Goal: Task Accomplishment & Management: Use online tool/utility

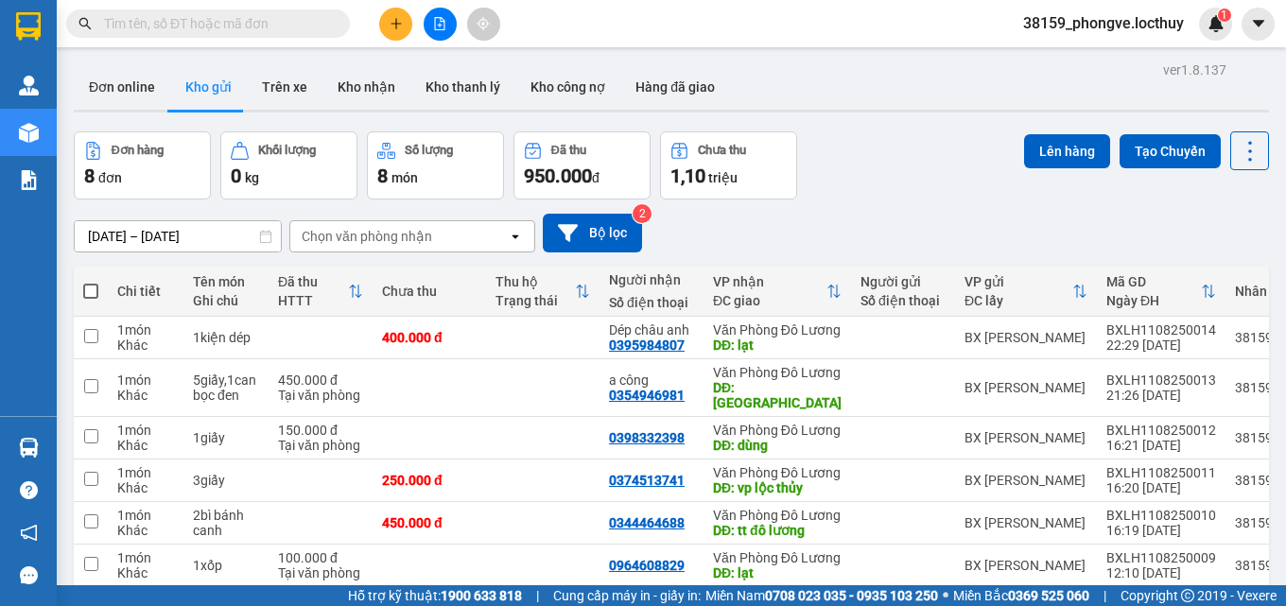
click at [89, 289] on span at bounding box center [90, 291] width 15 height 15
click at [91, 282] on input "checkbox" at bounding box center [91, 282] width 0 height 0
checkbox input "true"
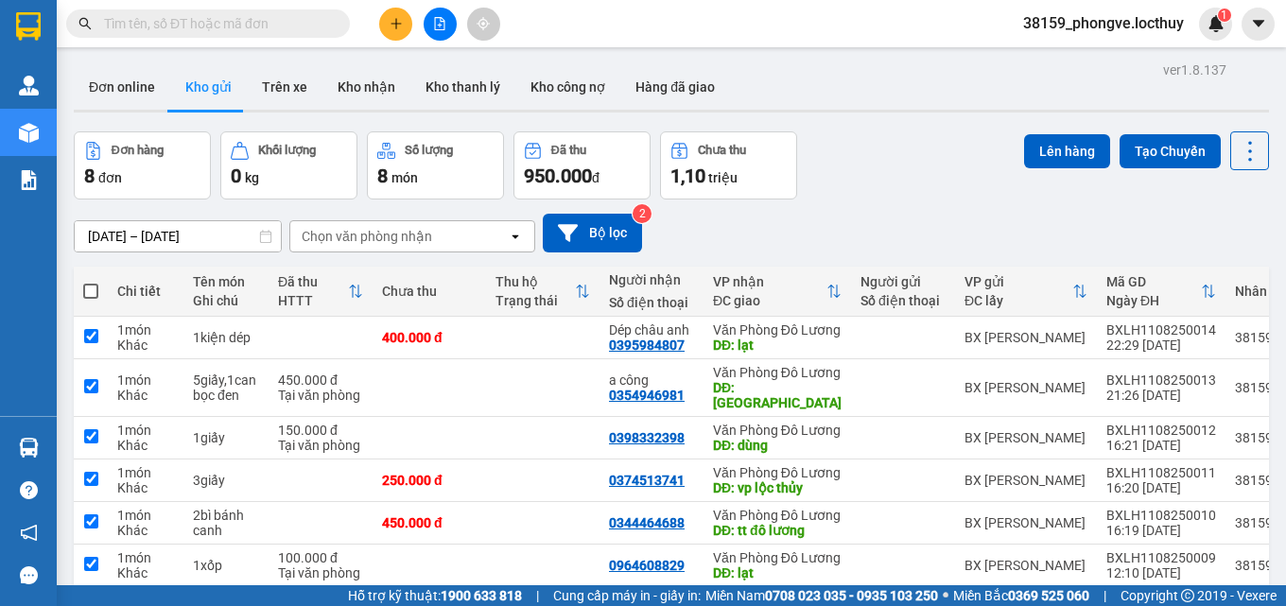
checkbox input "true"
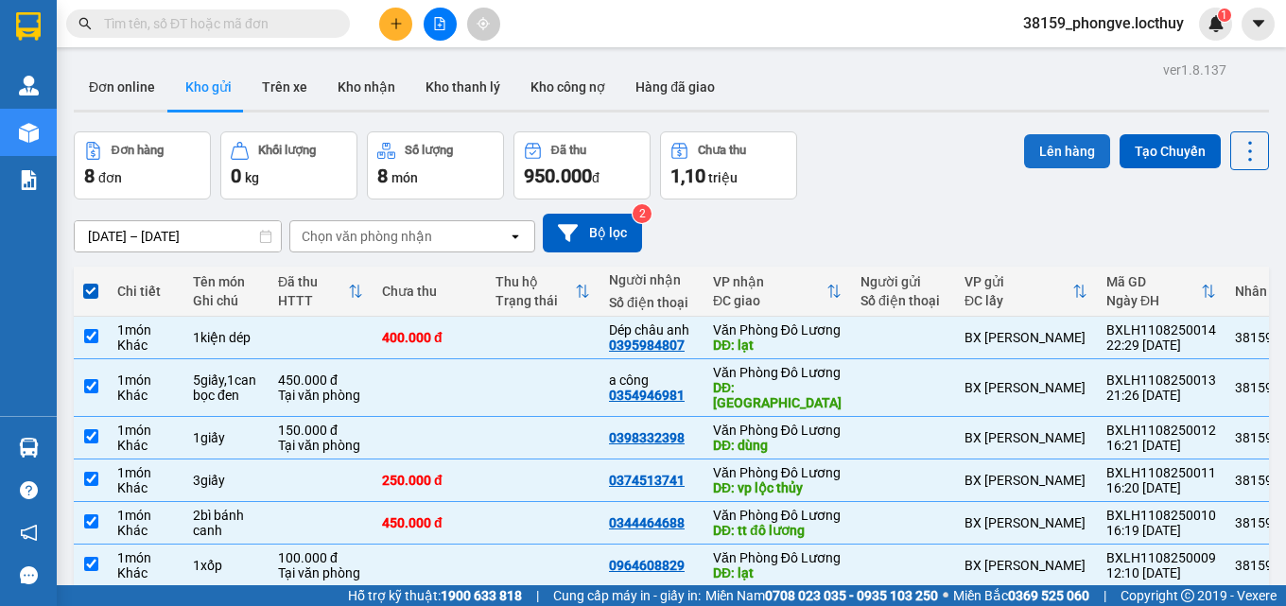
click at [1052, 149] on button "Lên hàng" at bounding box center [1067, 151] width 86 height 34
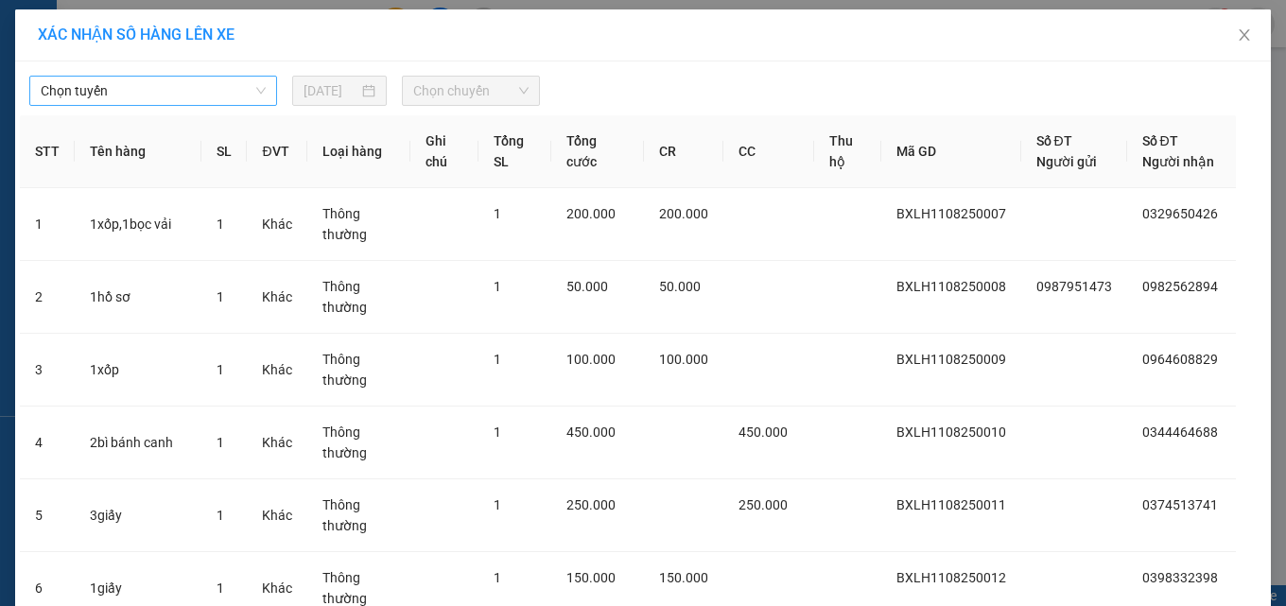
click at [139, 90] on span "Chọn tuyến" at bounding box center [153, 91] width 225 height 28
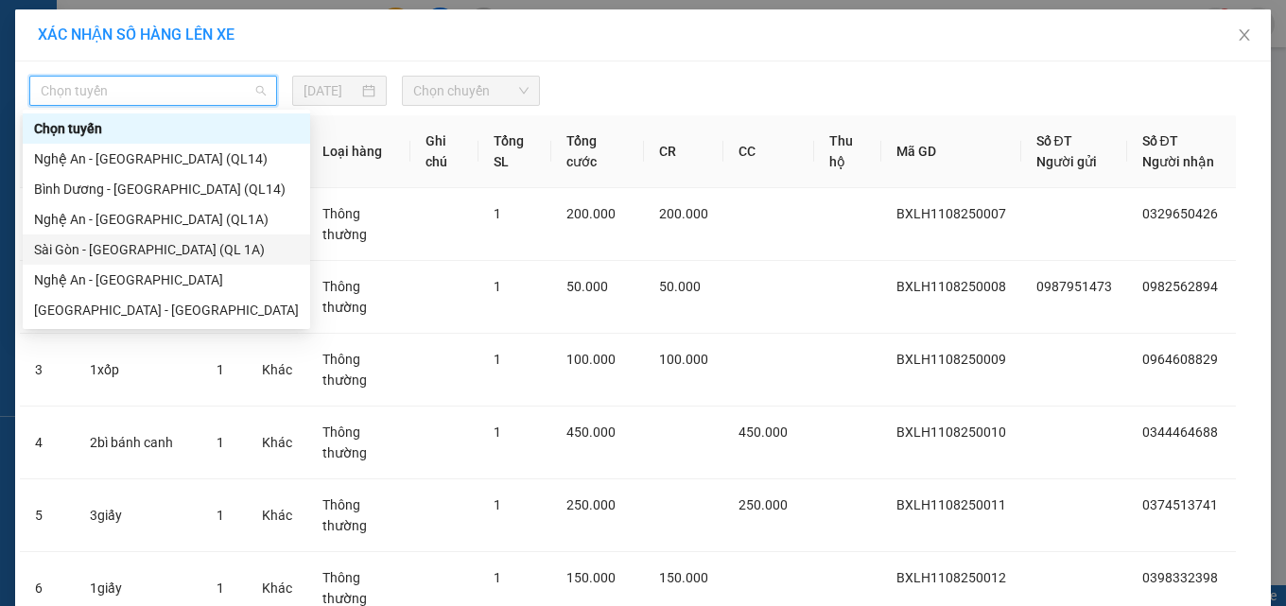
drag, startPoint x: 155, startPoint y: 250, endPoint x: 199, endPoint y: 197, distance: 68.5
click at [156, 249] on div "Sài Gòn - [GEOGRAPHIC_DATA] (QL 1A)" at bounding box center [166, 249] width 265 height 21
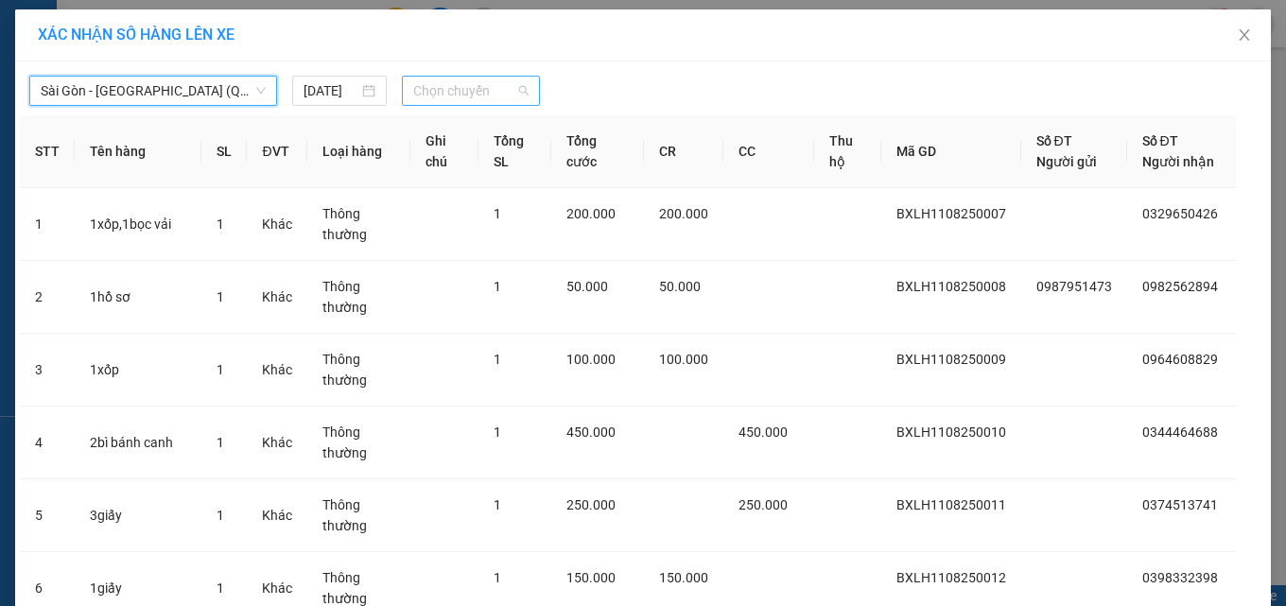
click at [470, 90] on span "Chọn chuyến" at bounding box center [470, 91] width 115 height 28
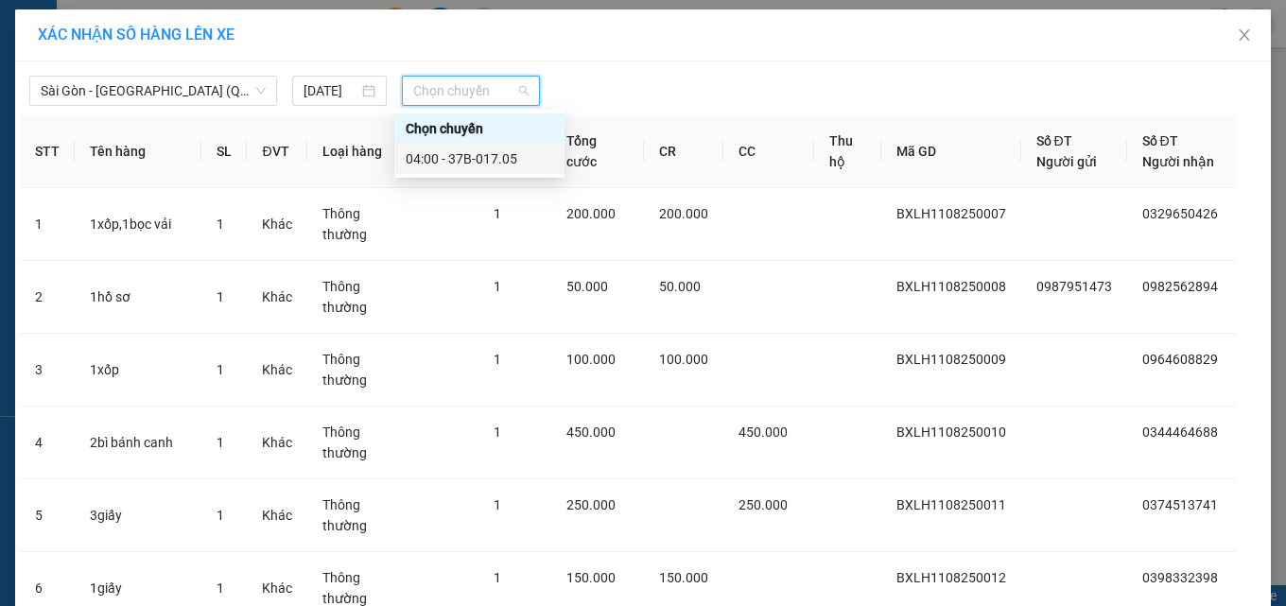
click at [512, 161] on div "04:00 - 37B-017.05" at bounding box center [480, 158] width 148 height 21
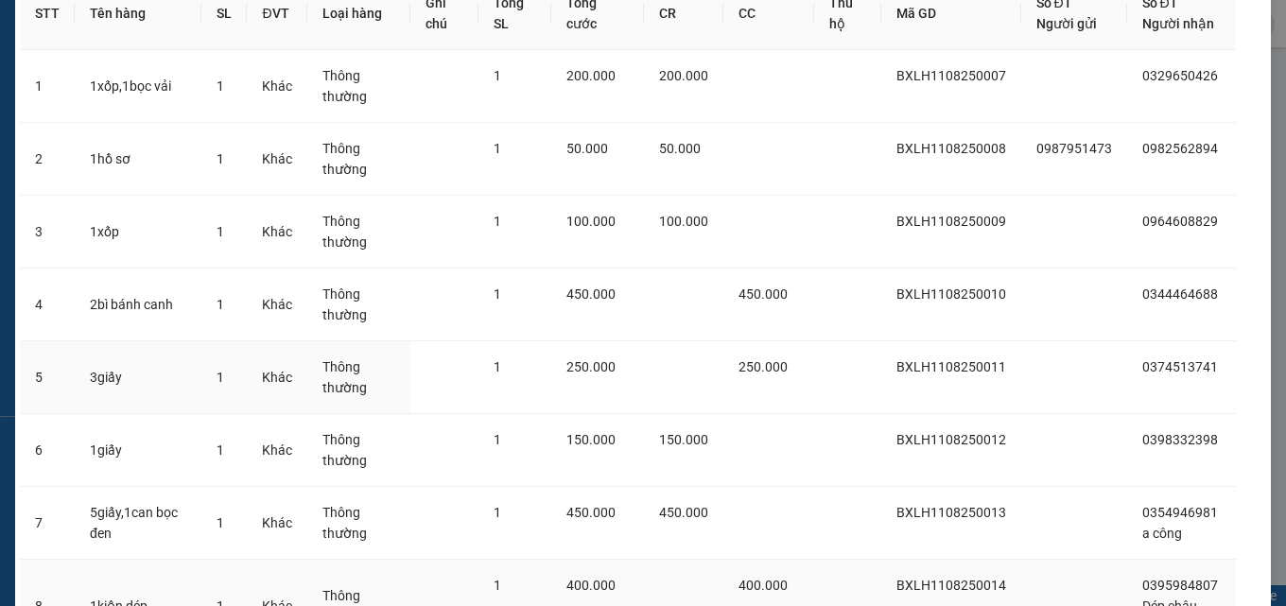
scroll to position [335, 0]
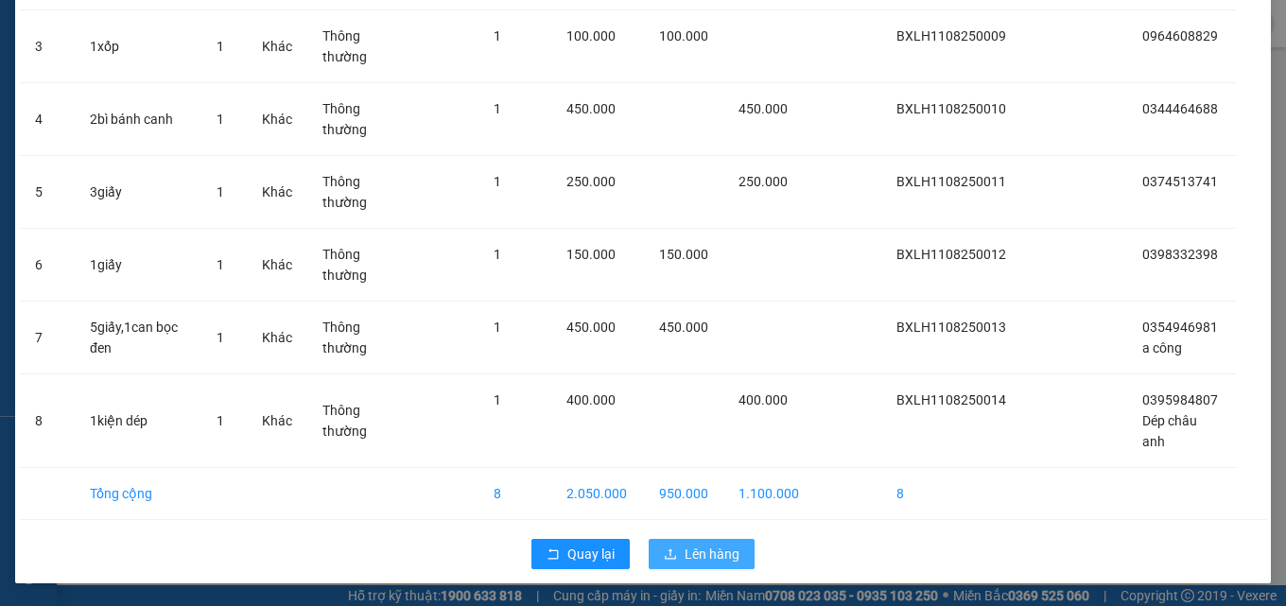
click at [675, 548] on button "Lên hàng" at bounding box center [702, 554] width 106 height 30
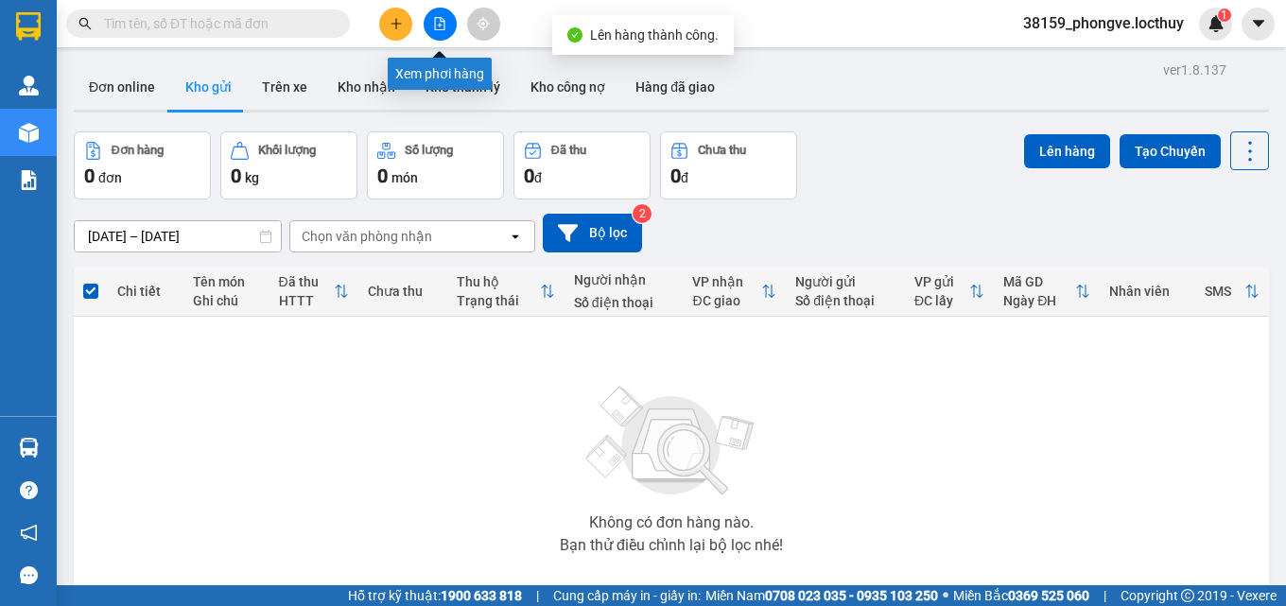
drag, startPoint x: 433, startPoint y: 22, endPoint x: 332, endPoint y: 46, distance: 104.1
click at [433, 23] on icon "file-add" at bounding box center [439, 23] width 13 height 13
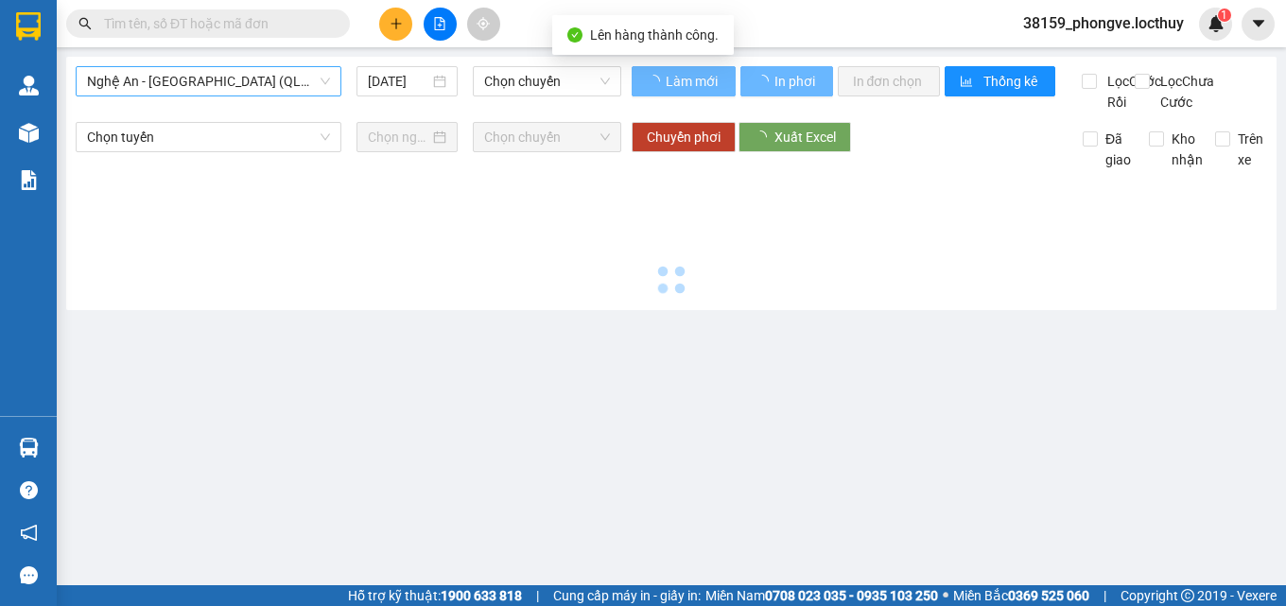
type input "[DATE]"
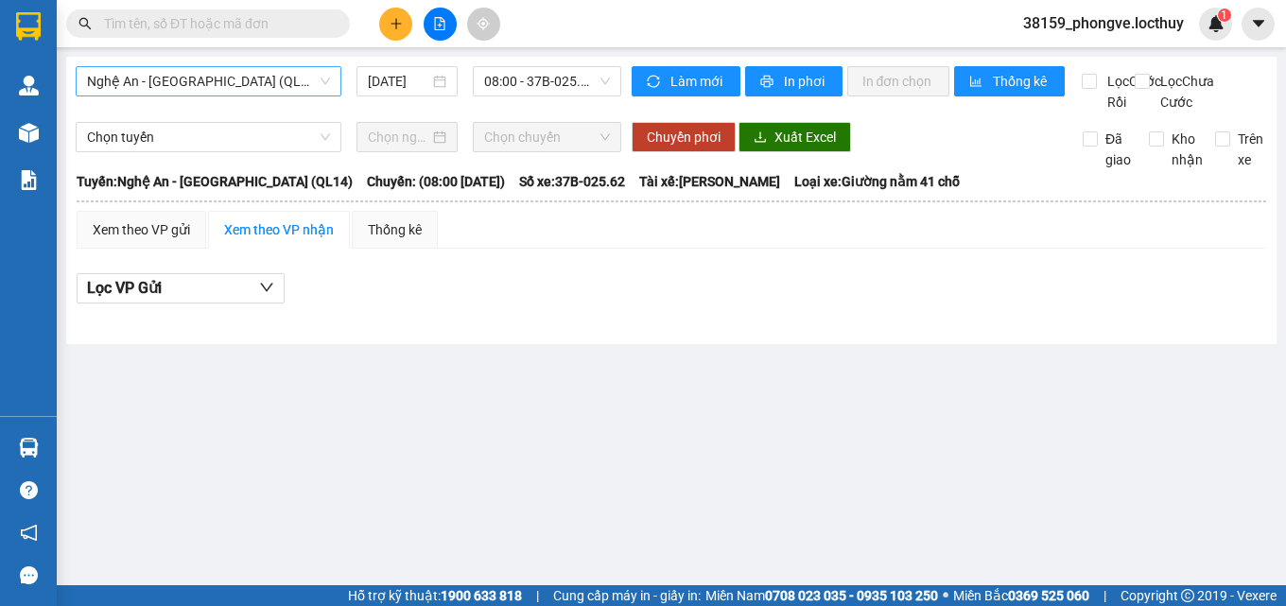
click at [208, 83] on span "Nghệ An - [GEOGRAPHIC_DATA] (QL14)" at bounding box center [208, 81] width 243 height 28
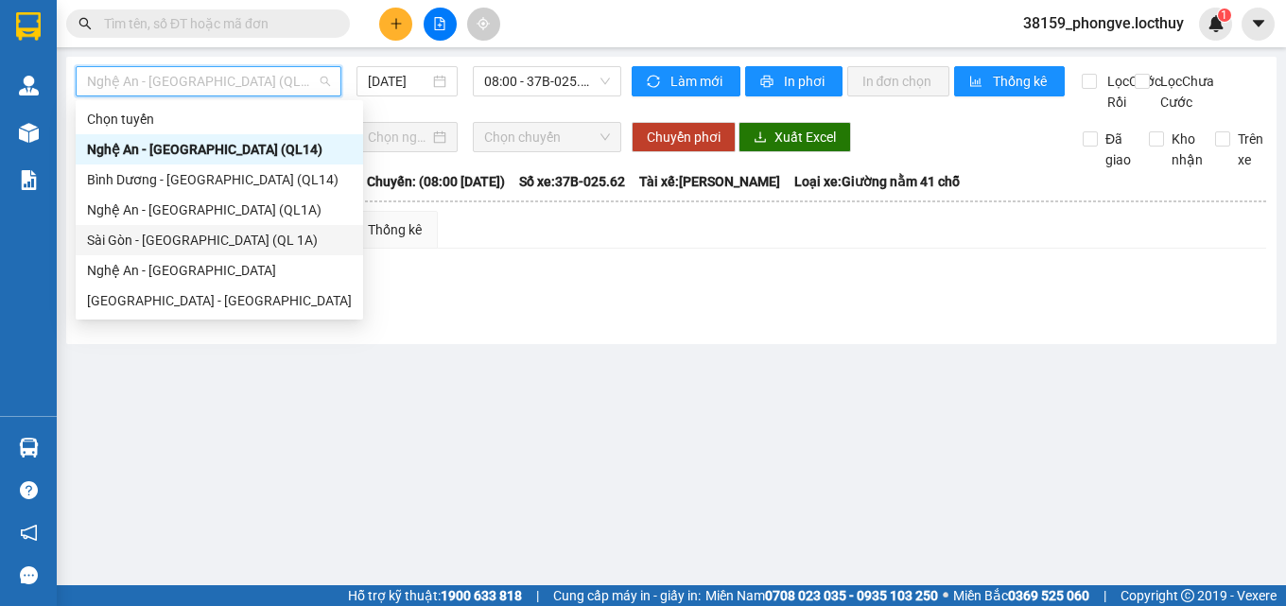
click at [190, 238] on div "Sài Gòn - [GEOGRAPHIC_DATA] (QL 1A)" at bounding box center [219, 240] width 265 height 21
type input "[DATE]"
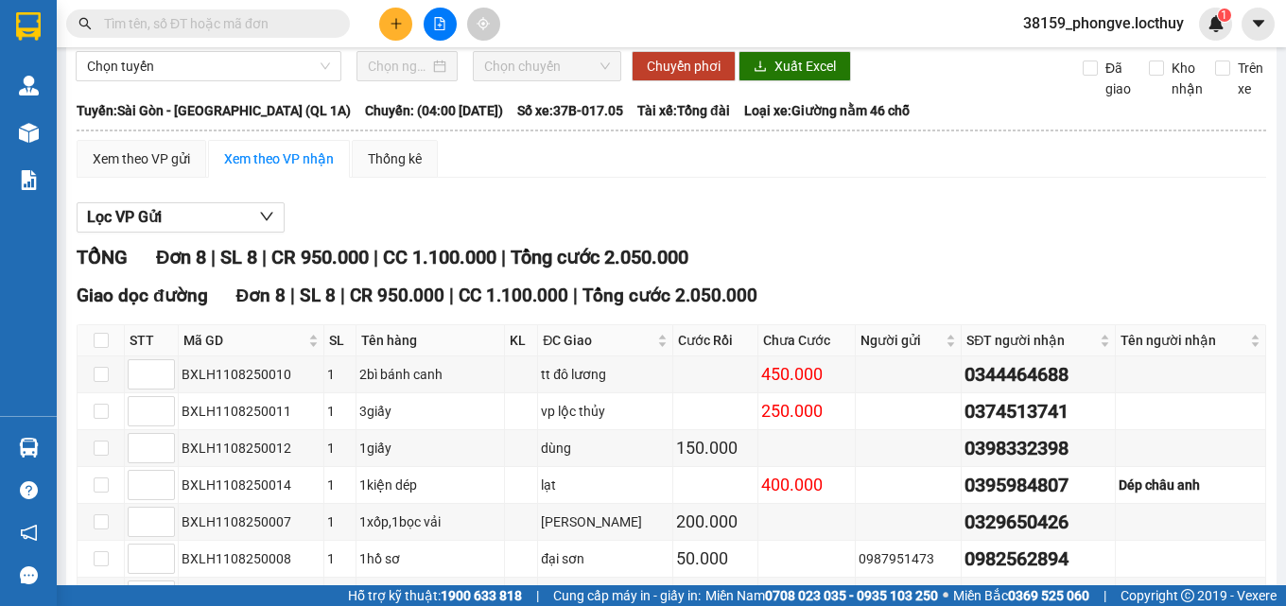
scroll to position [255, 0]
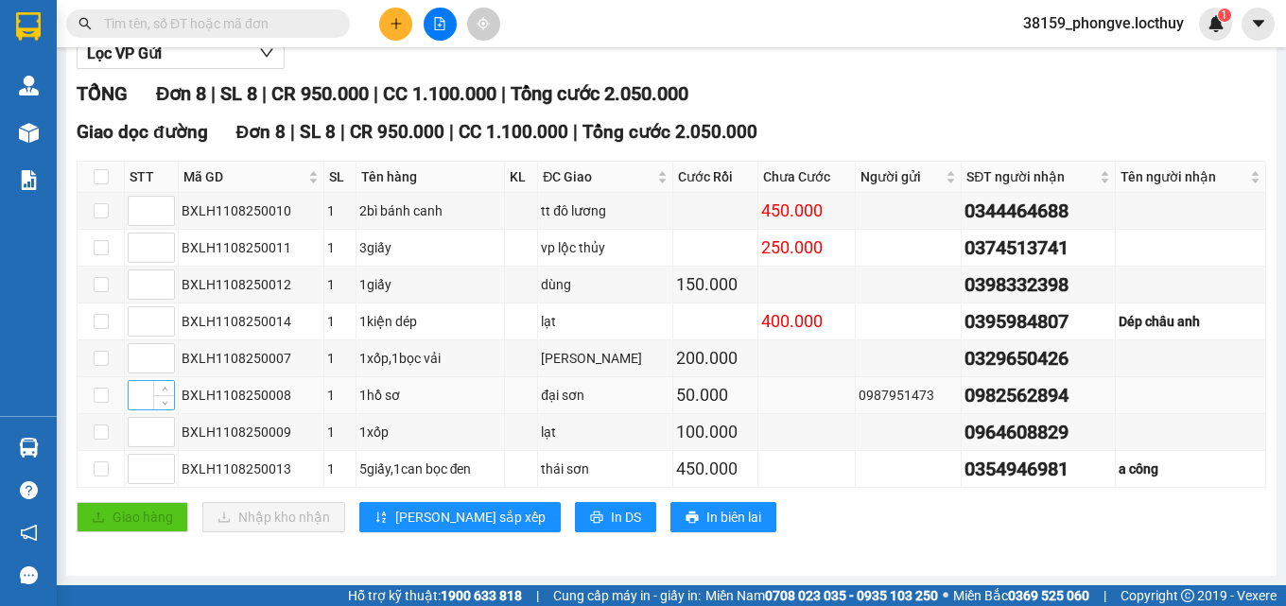
click at [145, 391] on input at bounding box center [151, 395] width 45 height 28
type input "1"
click at [142, 470] on input at bounding box center [151, 469] width 45 height 28
type input "2"
click at [137, 355] on input at bounding box center [151, 358] width 45 height 28
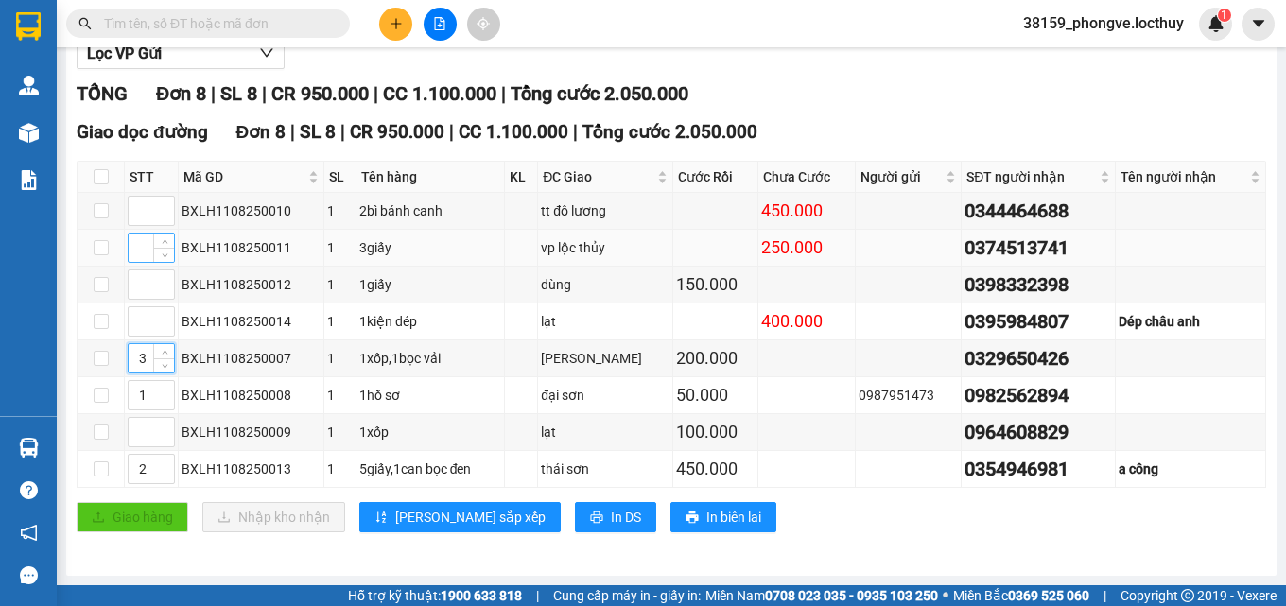
type input "3"
click at [145, 251] on input at bounding box center [151, 248] width 45 height 28
type input "4"
click at [138, 286] on input at bounding box center [151, 284] width 45 height 28
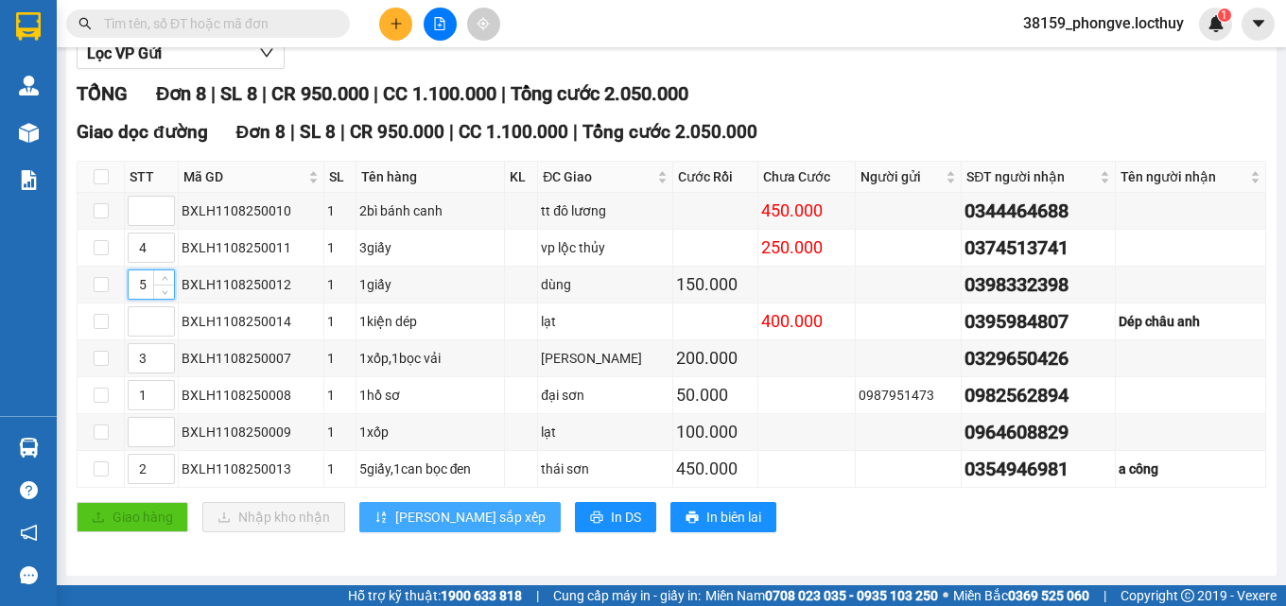
type input "5"
click at [432, 511] on span "[PERSON_NAME] sắp xếp" at bounding box center [470, 517] width 150 height 21
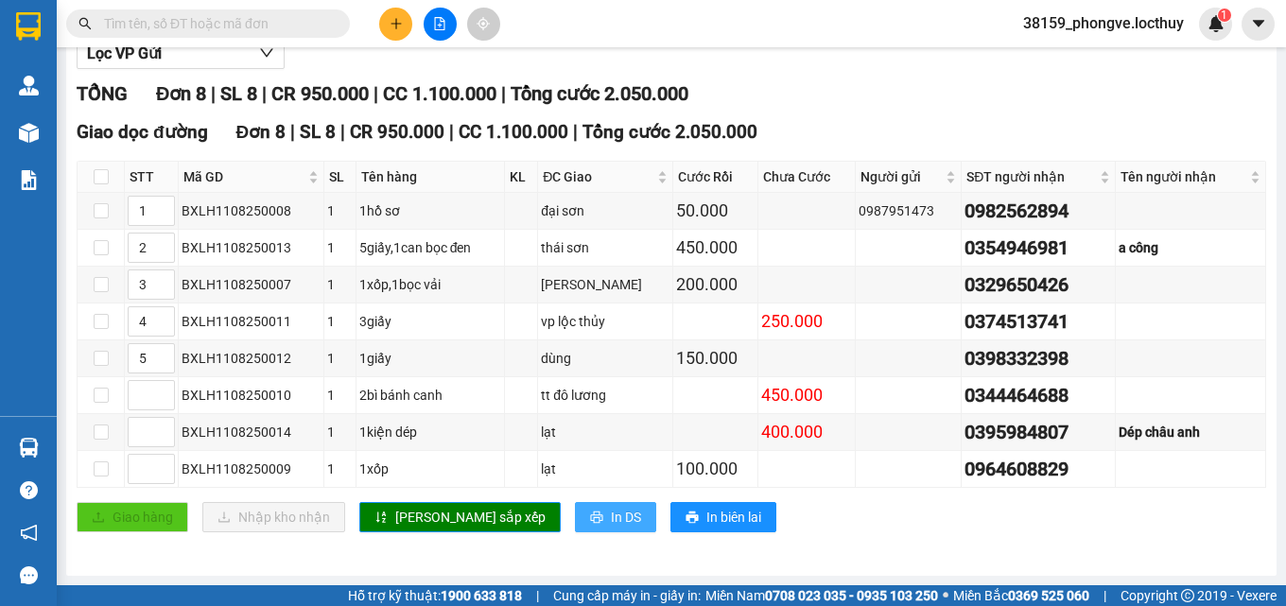
click at [611, 513] on span "In DS" at bounding box center [626, 517] width 30 height 21
